Goal: Communication & Community: Answer question/provide support

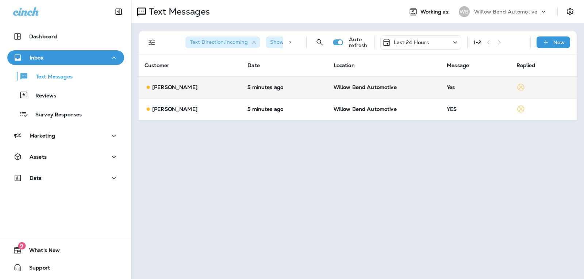
click at [431, 87] on p "Willow Bend Automotive" at bounding box center [385, 87] width 102 height 6
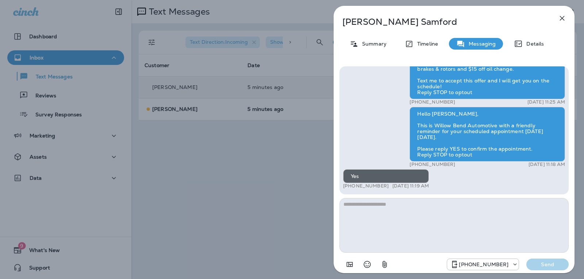
click at [375, 210] on textarea at bounding box center [453, 225] width 229 height 55
type textarea "**********"
click at [539, 260] on button "Send" at bounding box center [547, 265] width 42 height 12
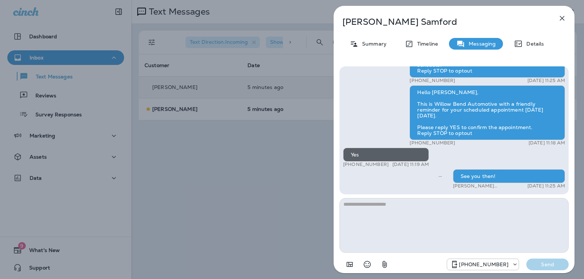
click at [563, 20] on icon "button" at bounding box center [562, 18] width 9 height 9
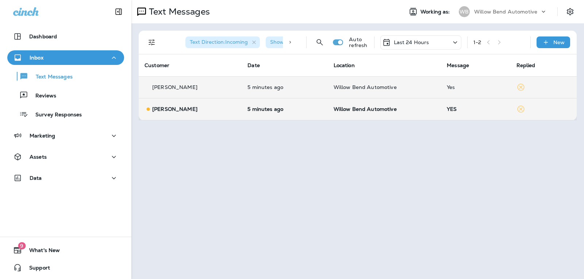
click at [451, 107] on div "YES" at bounding box center [476, 109] width 58 height 6
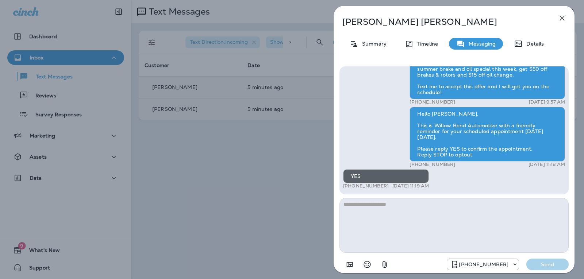
click at [425, 217] on textarea at bounding box center [453, 225] width 229 height 55
type textarea "**********"
click at [544, 263] on p "Send" at bounding box center [547, 264] width 31 height 7
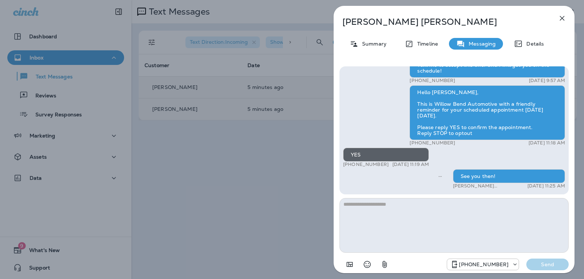
click at [562, 16] on icon "button" at bounding box center [562, 18] width 9 height 9
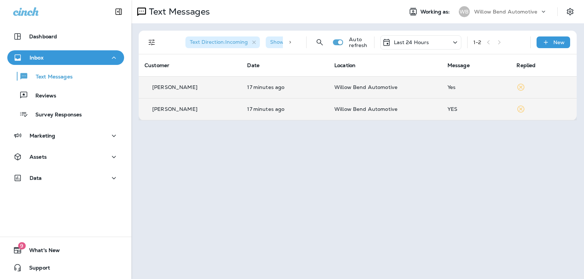
click at [453, 85] on div "Yes" at bounding box center [477, 87] width 58 height 6
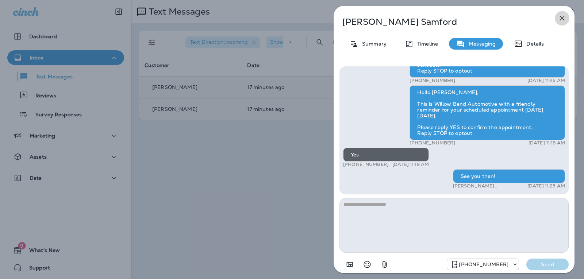
click at [560, 18] on icon "button" at bounding box center [562, 18] width 9 height 9
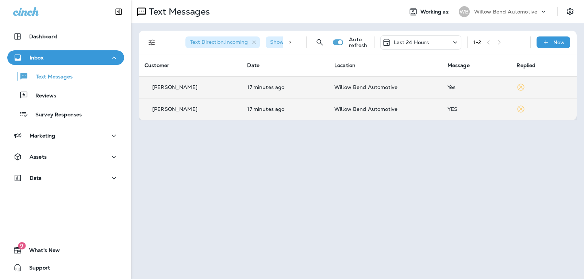
click at [457, 45] on icon at bounding box center [455, 42] width 9 height 9
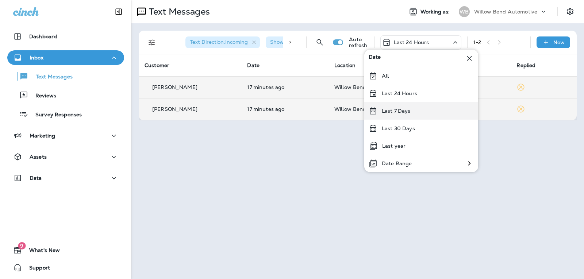
click at [431, 107] on div "Last 7 Days" at bounding box center [421, 111] width 114 height 18
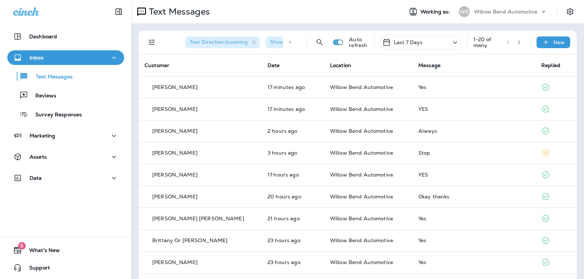
click at [421, 40] on div "Last 7 Days" at bounding box center [420, 42] width 81 height 14
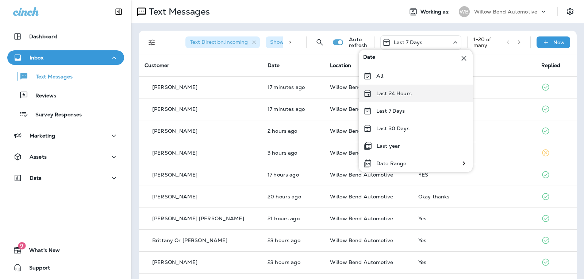
click at [409, 91] on p "Last 24 Hours" at bounding box center [393, 94] width 35 height 6
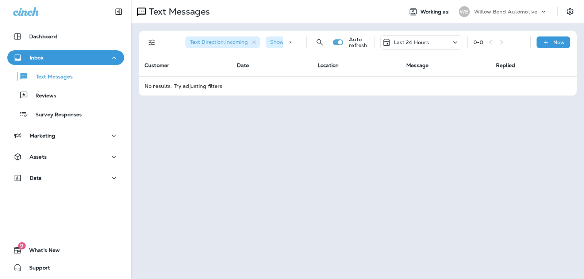
click at [408, 47] on div "Last 24 Hours" at bounding box center [420, 42] width 81 height 14
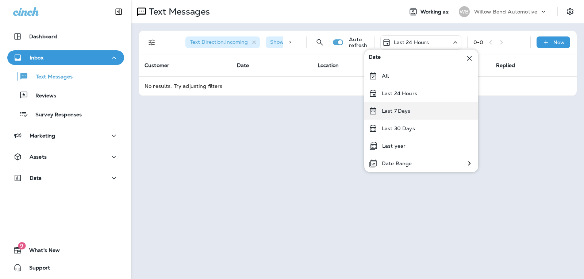
click at [409, 110] on p "Last 7 Days" at bounding box center [396, 111] width 29 height 6
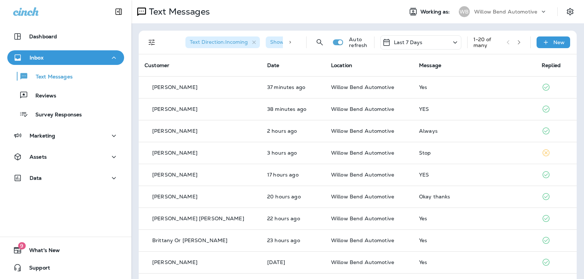
click at [421, 39] on div "Last 7 Days" at bounding box center [420, 42] width 81 height 14
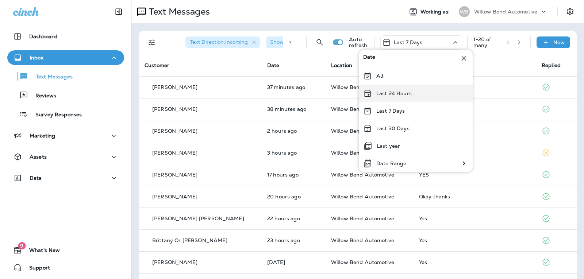
click at [404, 91] on p "Last 24 Hours" at bounding box center [393, 94] width 35 height 6
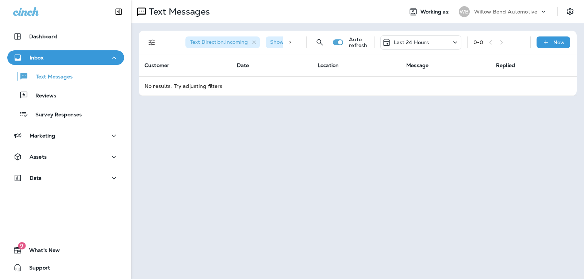
click at [404, 42] on p "Last 24 Hours" at bounding box center [411, 42] width 35 height 6
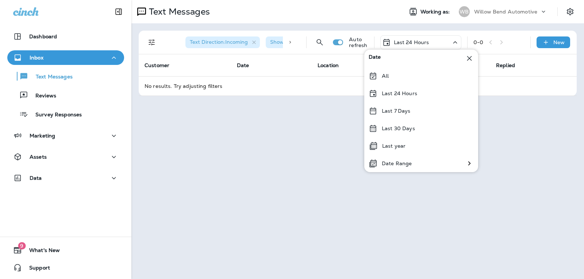
click at [405, 90] on div "Last 24 Hours" at bounding box center [421, 94] width 114 height 18
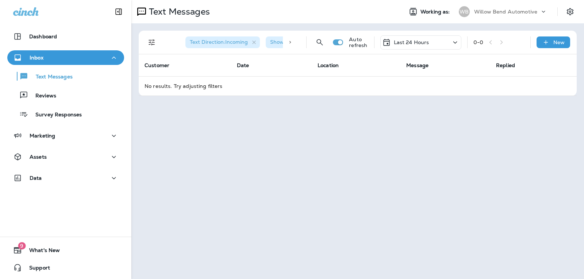
click at [431, 42] on div "Last 24 Hours" at bounding box center [420, 42] width 81 height 14
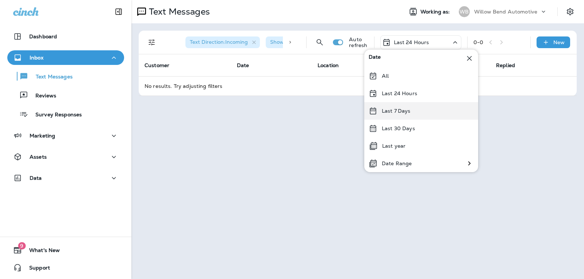
click at [430, 109] on div "Last 7 Days" at bounding box center [421, 111] width 114 height 18
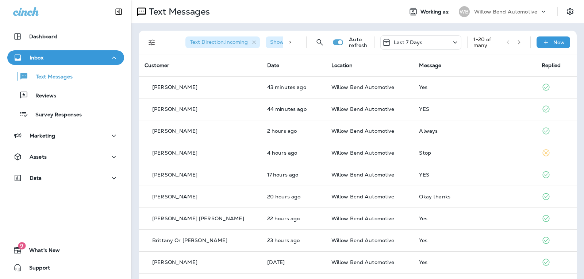
click at [422, 41] on div "Last 7 Days" at bounding box center [420, 42] width 81 height 14
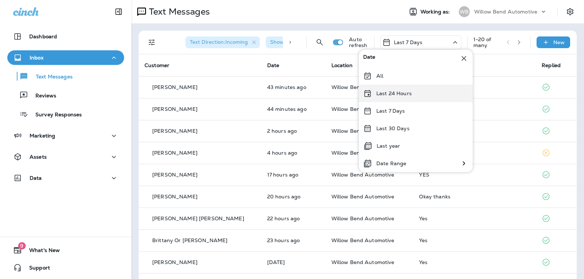
click at [396, 91] on p "Last 24 Hours" at bounding box center [393, 94] width 35 height 6
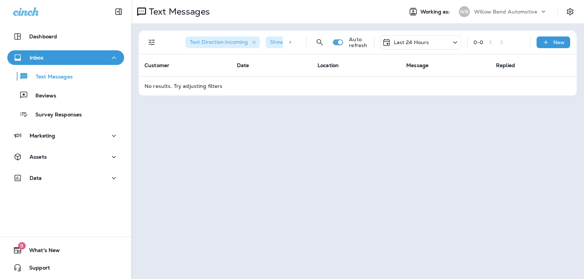
click at [410, 35] on div "Last 24 Hours" at bounding box center [420, 42] width 81 height 14
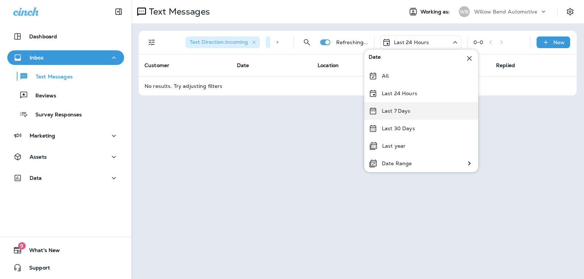
click at [419, 110] on div "Last 7 Days" at bounding box center [421, 111] width 114 height 18
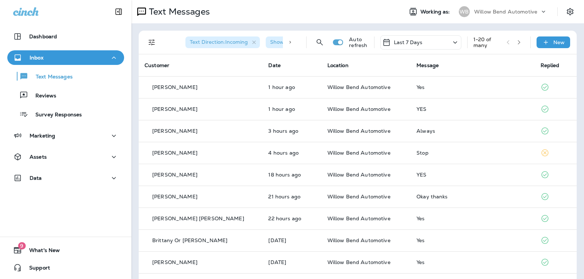
click at [427, 41] on div "Last 7 Days" at bounding box center [420, 42] width 81 height 14
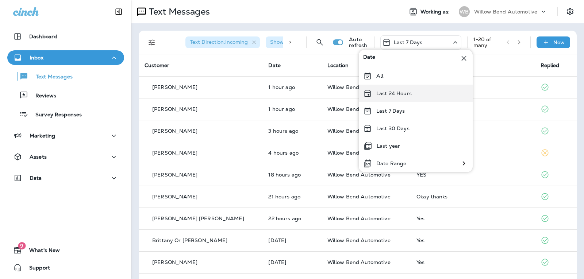
click at [415, 93] on div "Last 24 Hours" at bounding box center [416, 94] width 114 height 18
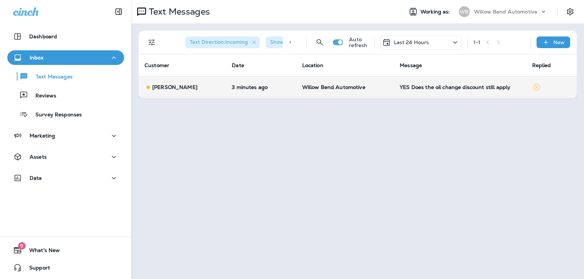
click at [435, 90] on td "YES Does the oil change discount still apply" at bounding box center [460, 87] width 132 height 22
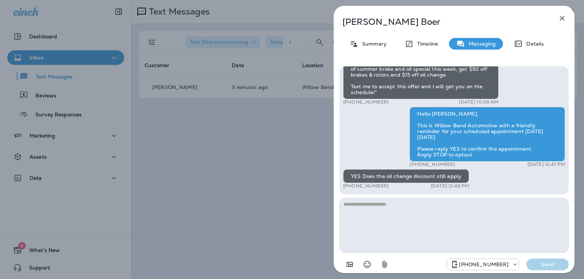
click at [404, 208] on textarea at bounding box center [453, 225] width 229 height 55
type textarea "*"
click at [371, 265] on icon "Select an emoji" at bounding box center [367, 264] width 9 height 9
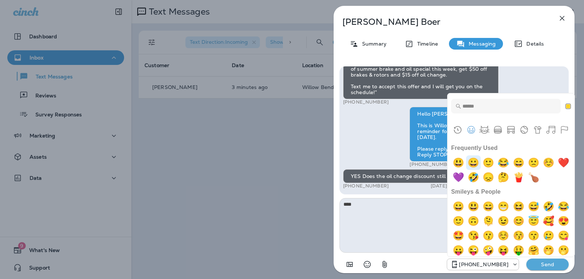
click at [481, 162] on img "grinning" at bounding box center [473, 163] width 15 height 15
type textarea "******"
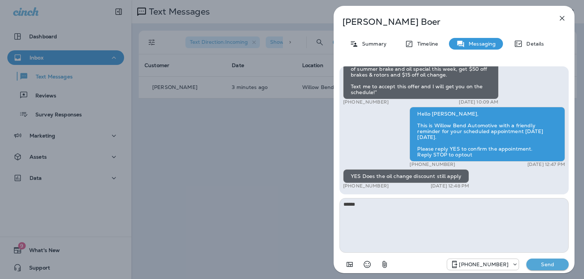
click at [551, 270] on button "Send" at bounding box center [547, 265] width 42 height 12
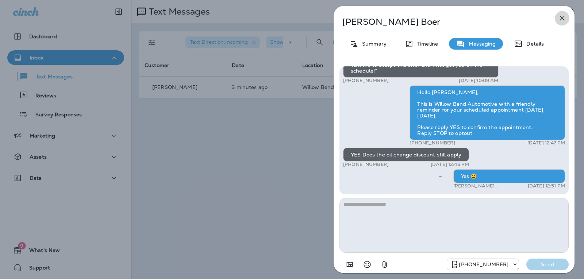
click at [561, 16] on icon "button" at bounding box center [562, 18] width 9 height 9
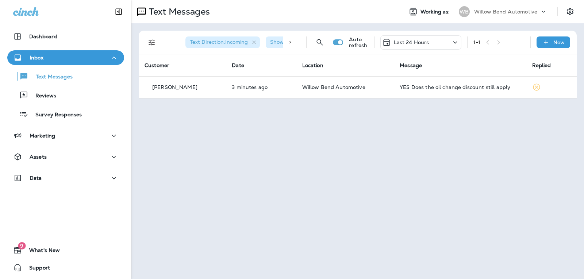
click at [437, 38] on div "Last 24 Hours" at bounding box center [420, 42] width 81 height 14
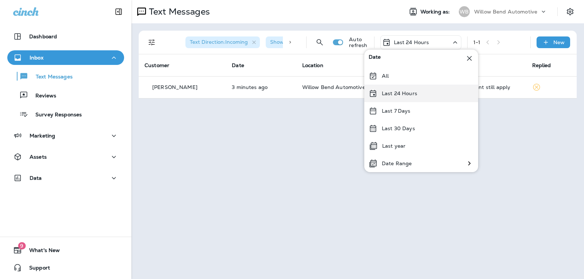
click at [428, 91] on div "Last 24 Hours" at bounding box center [421, 94] width 114 height 18
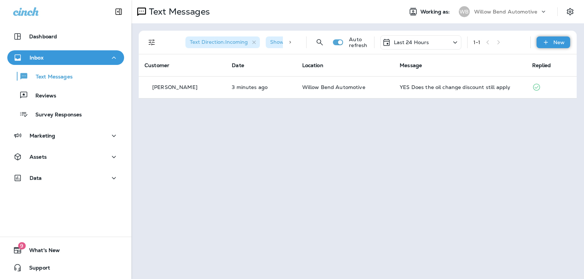
click at [556, 45] on p "New" at bounding box center [558, 42] width 11 height 6
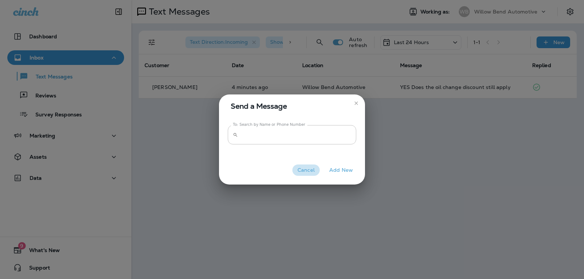
click at [306, 171] on button "Cancel" at bounding box center [305, 170] width 27 height 11
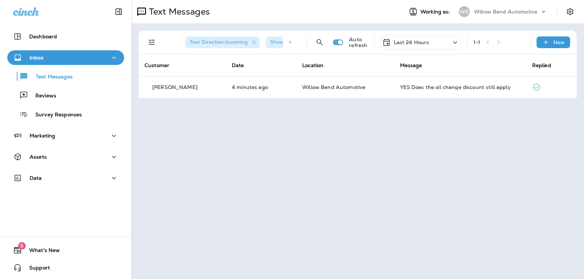
click at [426, 45] on p "Last 24 Hours" at bounding box center [411, 42] width 35 height 6
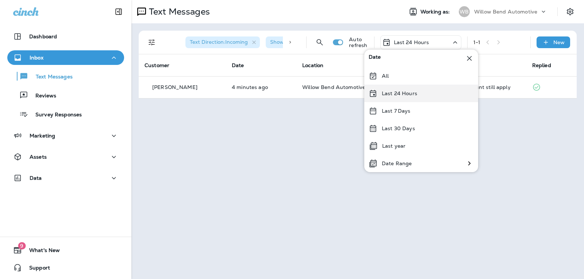
click at [398, 95] on p "Last 24 Hours" at bounding box center [399, 94] width 35 height 6
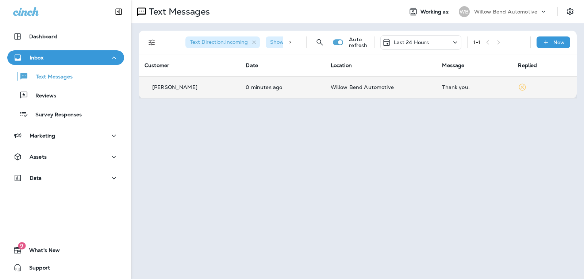
click at [451, 87] on div "Thank you." at bounding box center [474, 87] width 64 height 6
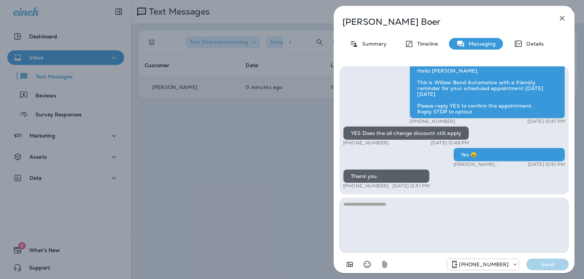
click at [377, 208] on textarea at bounding box center [453, 225] width 229 height 55
type textarea "*"
type textarea "**********"
click at [565, 257] on div "[PHONE_NUMBER] Send" at bounding box center [453, 262] width 229 height 19
click at [564, 258] on div "[PHONE_NUMBER] Send" at bounding box center [453, 262] width 229 height 19
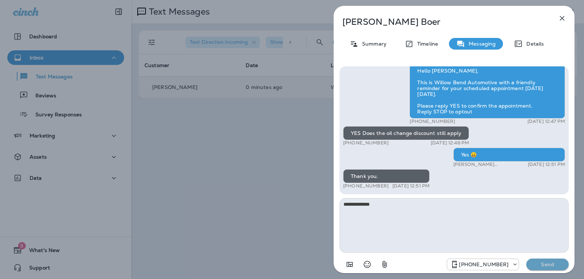
click at [564, 261] on button "Send" at bounding box center [547, 265] width 42 height 12
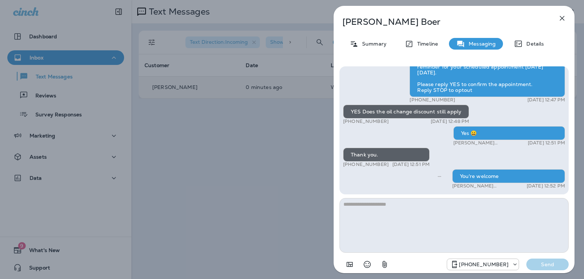
click at [563, 20] on icon "button" at bounding box center [562, 18] width 9 height 9
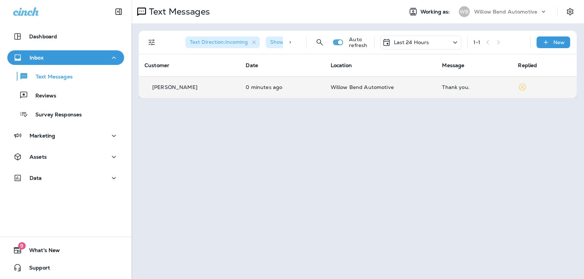
click at [406, 38] on div "Last 24 Hours" at bounding box center [420, 42] width 81 height 14
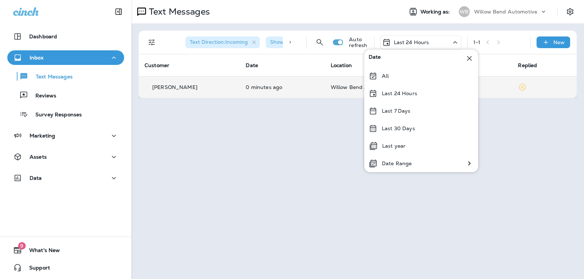
click at [417, 117] on div "Last 7 Days" at bounding box center [421, 111] width 114 height 18
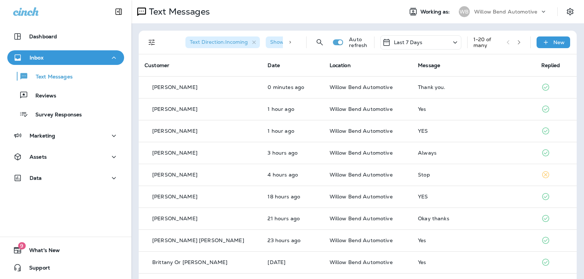
click at [396, 38] on div "Last 7 Days" at bounding box center [402, 42] width 41 height 9
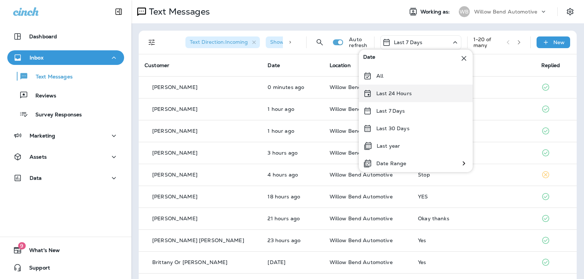
click at [396, 97] on div "Last 24 Hours" at bounding box center [416, 94] width 114 height 18
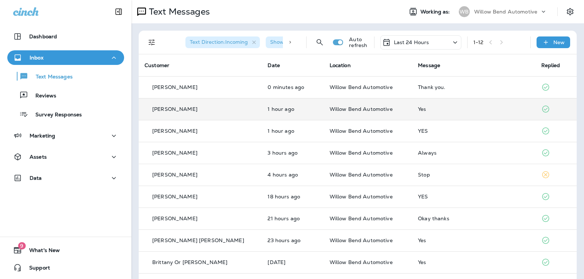
click at [461, 112] on td "Yes" at bounding box center [473, 109] width 123 height 22
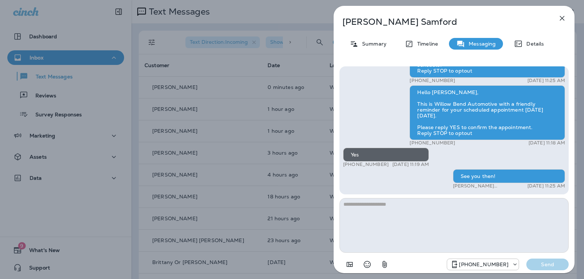
click at [565, 20] on icon "button" at bounding box center [562, 18] width 9 height 9
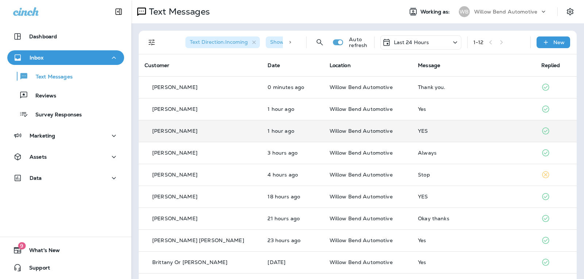
click at [458, 131] on div "YES" at bounding box center [473, 131] width 111 height 6
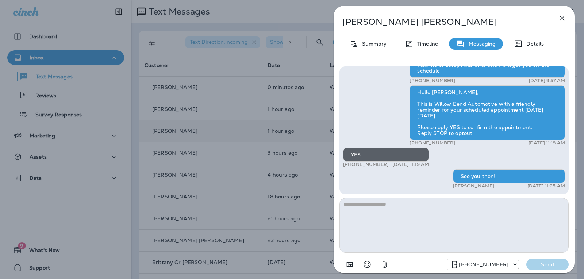
click at [558, 20] on icon "button" at bounding box center [562, 18] width 9 height 9
